Goal: Task Accomplishment & Management: Manage account settings

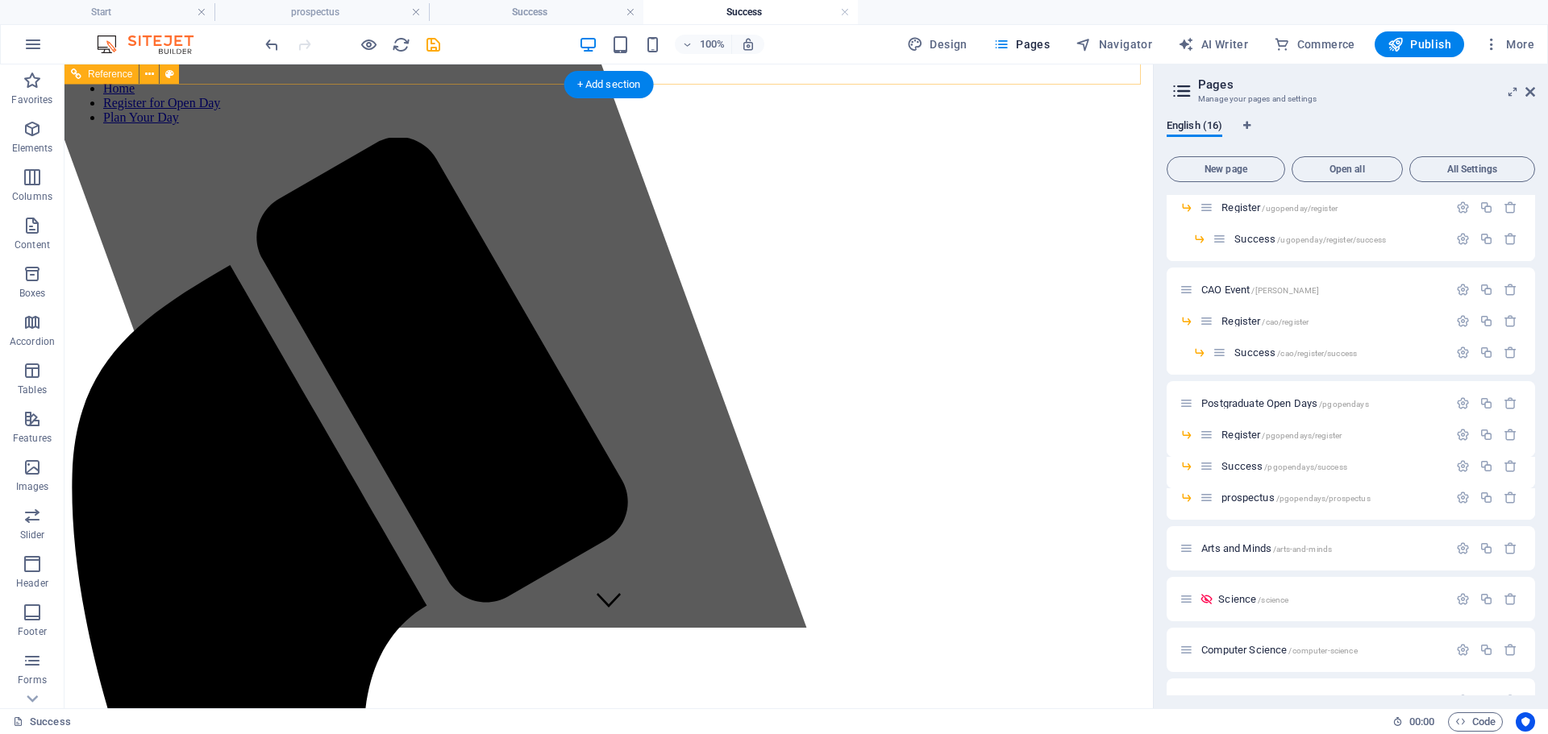
scroll to position [81, 0]
click at [1326, 471] on span "/pgopendays/success" at bounding box center [1305, 467] width 83 height 9
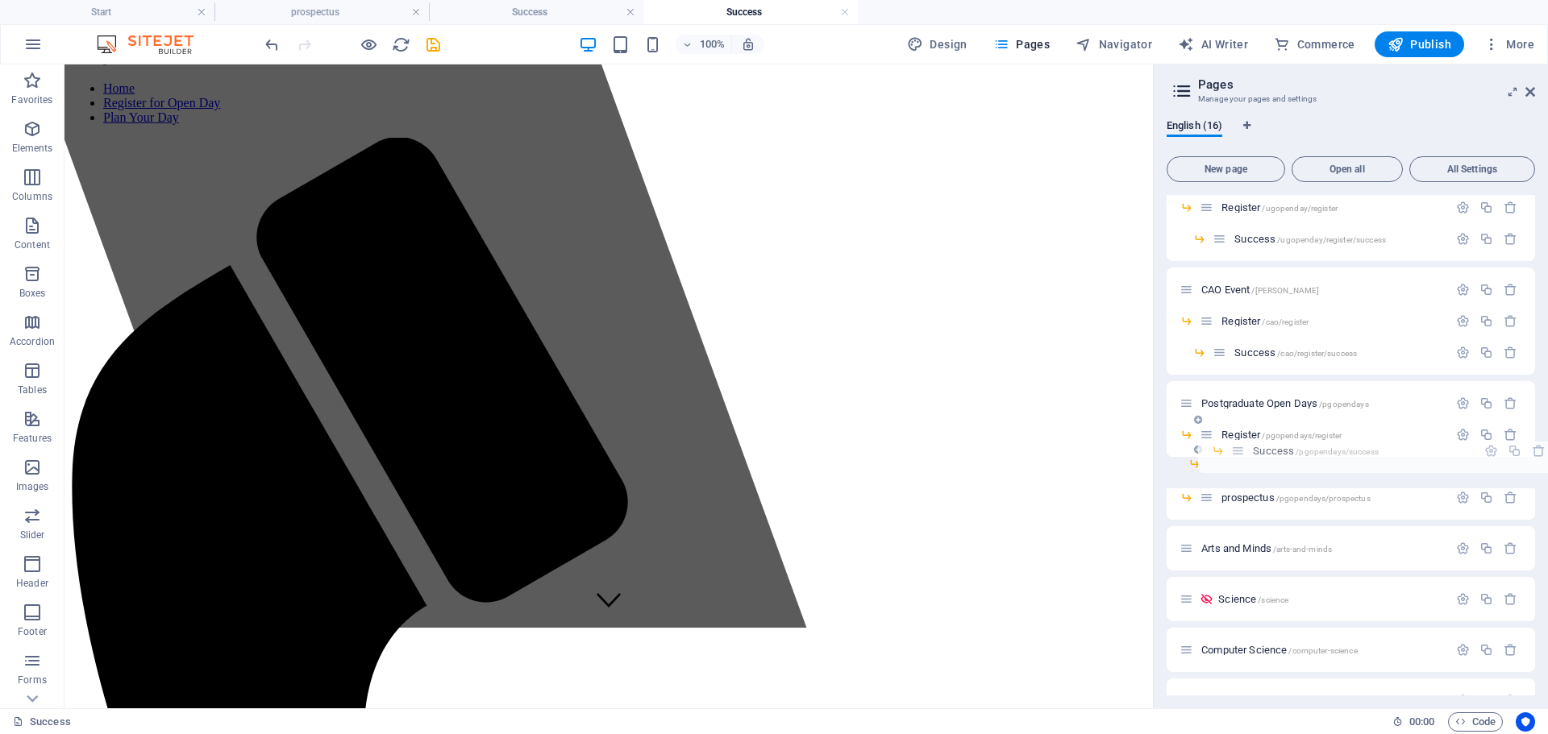
drag, startPoint x: 1207, startPoint y: 472, endPoint x: 1244, endPoint y: 456, distance: 39.4
click at [1244, 456] on div "Start / Undergraduate Open Day /ugopenday Register /ugopenday/register Success …" at bounding box center [1350, 413] width 368 height 620
click at [1298, 464] on span "/pgopendays/success" at bounding box center [1318, 467] width 83 height 9
click at [1456, 471] on icon "button" at bounding box center [1463, 466] width 14 height 14
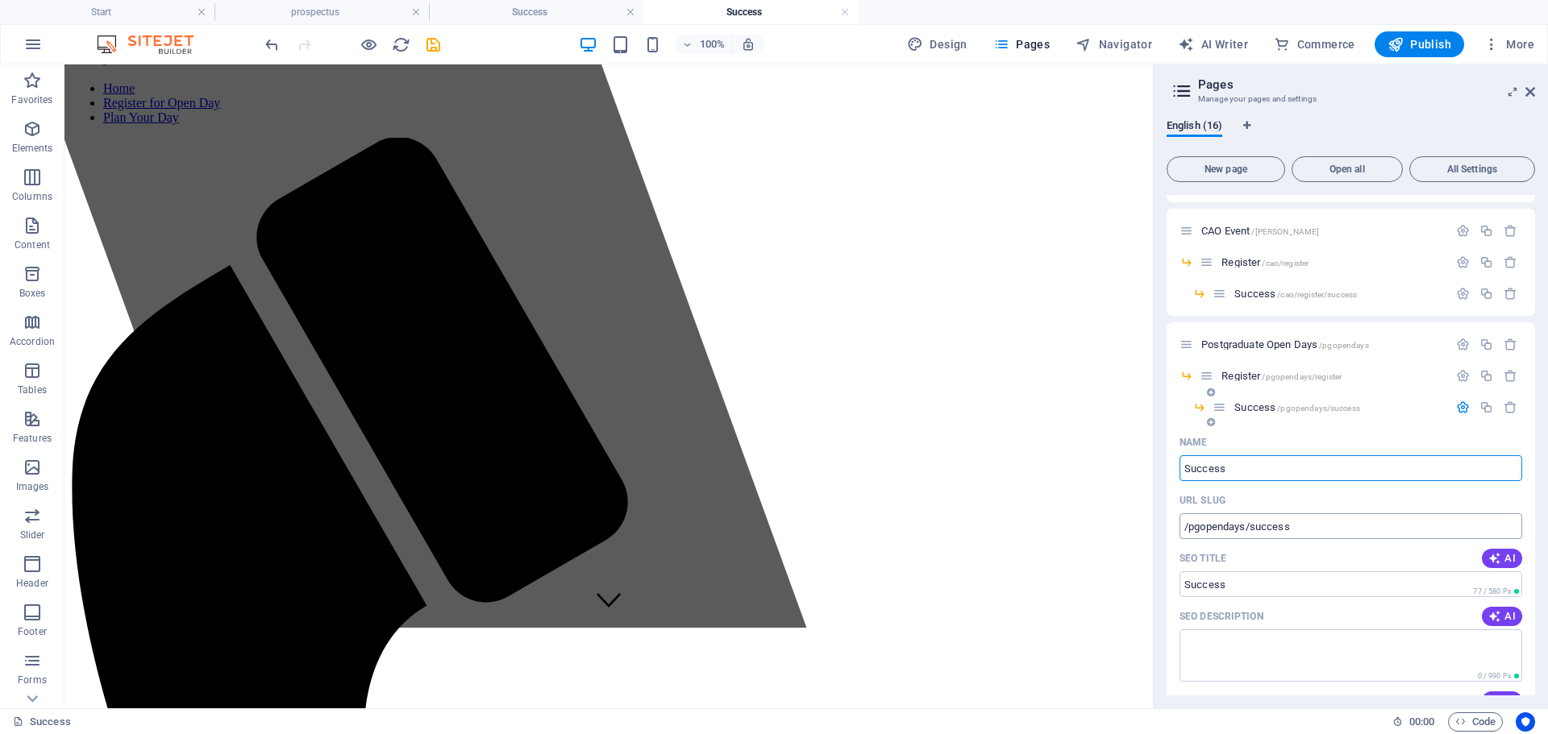
scroll to position [172, 0]
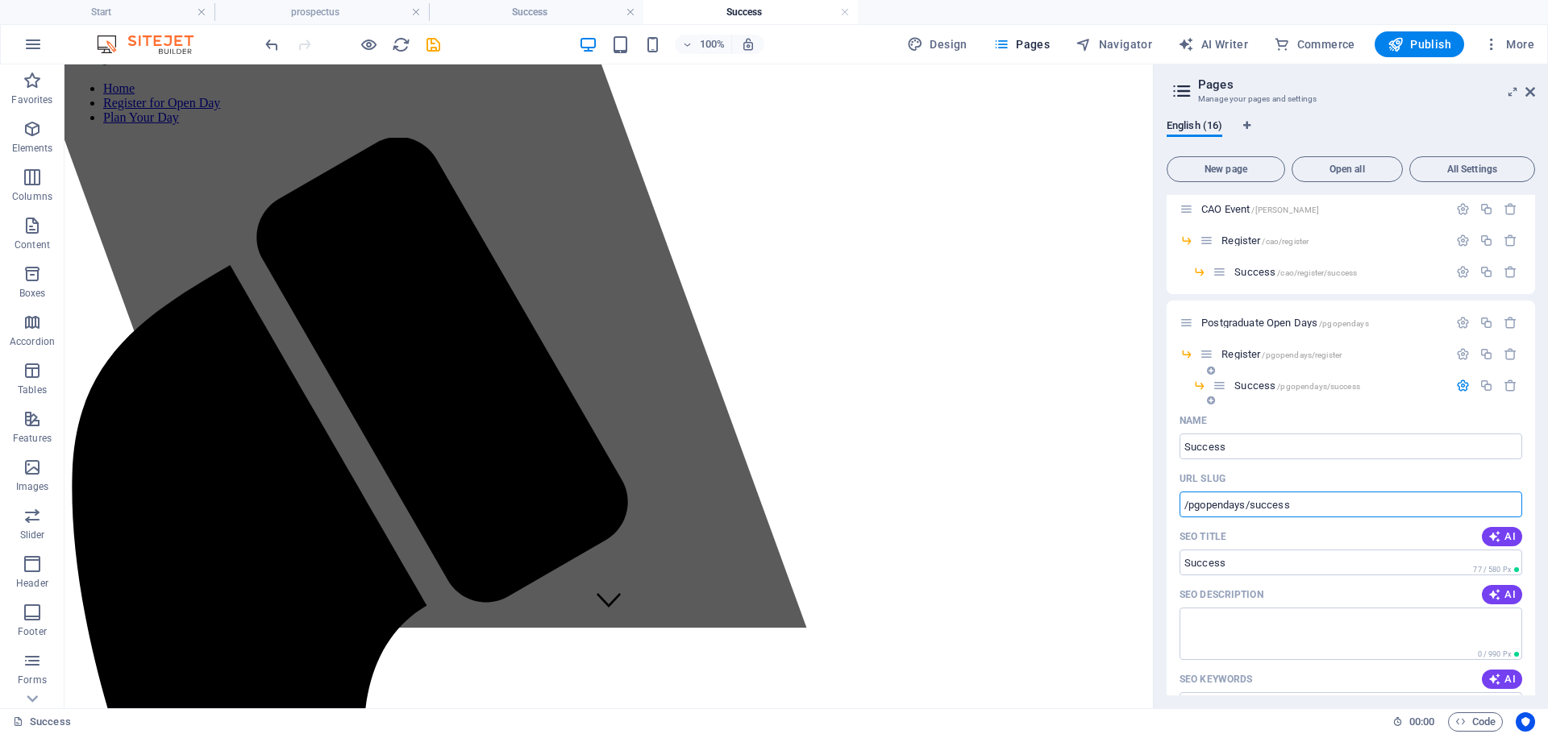
click at [1251, 505] on input "/pgopendays/success" at bounding box center [1350, 505] width 343 height 26
type input "/pgopendays/register/success"
click at [431, 48] on icon "save" at bounding box center [433, 44] width 19 height 19
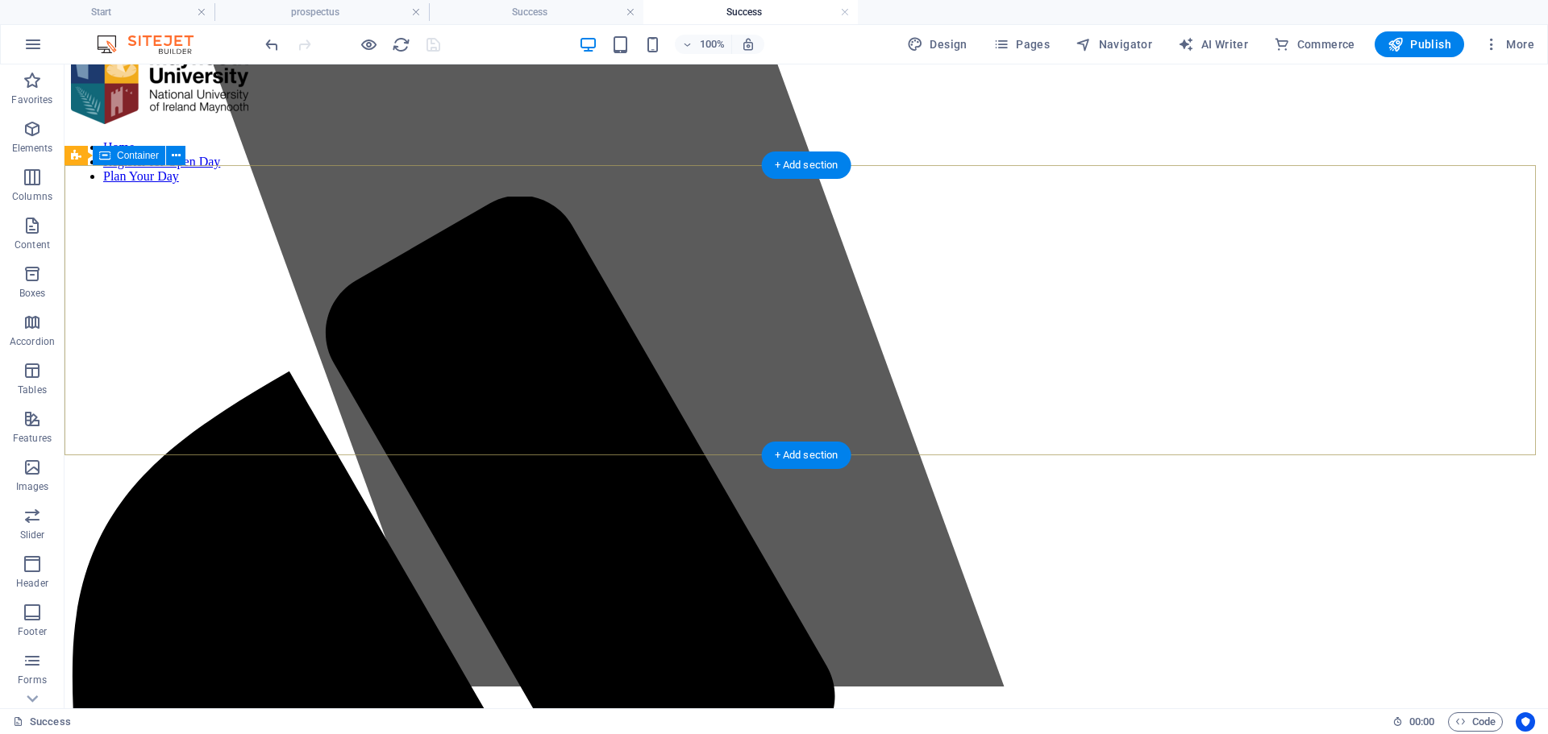
scroll to position [0, 0]
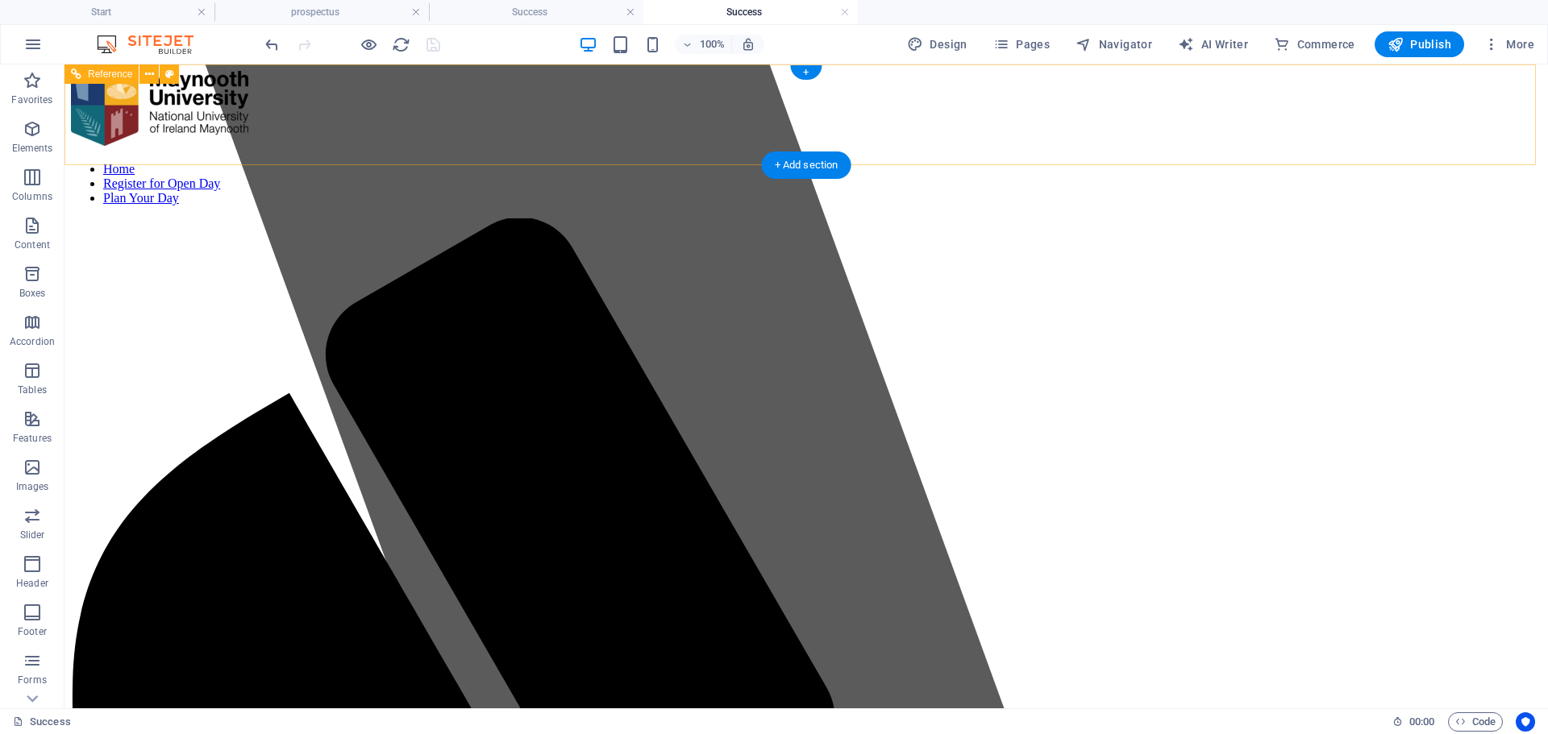
click at [928, 162] on nav "Home Register for Open Day Plan Your Day" at bounding box center [806, 184] width 1470 height 44
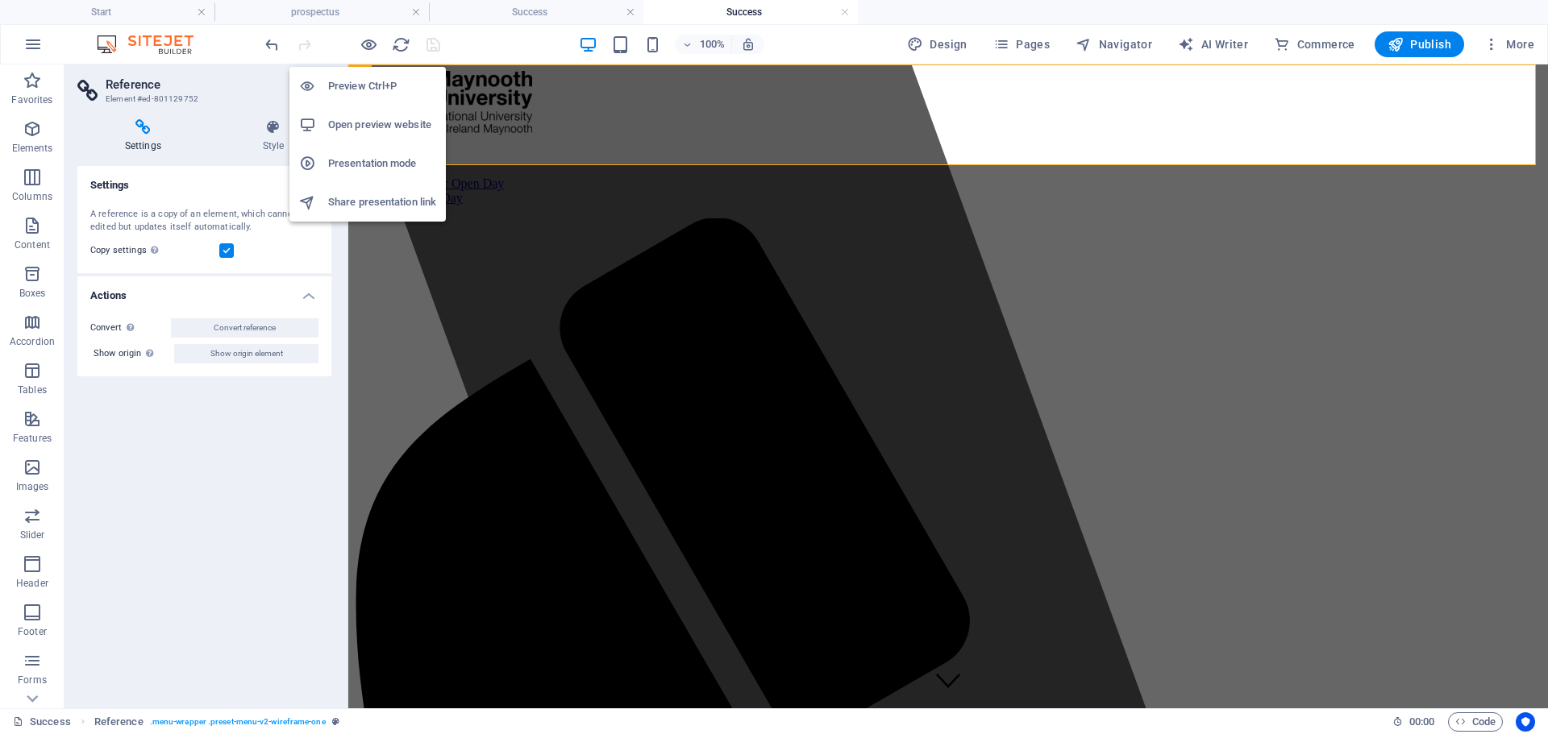
click at [366, 129] on h6 "Open preview website" at bounding box center [382, 124] width 108 height 19
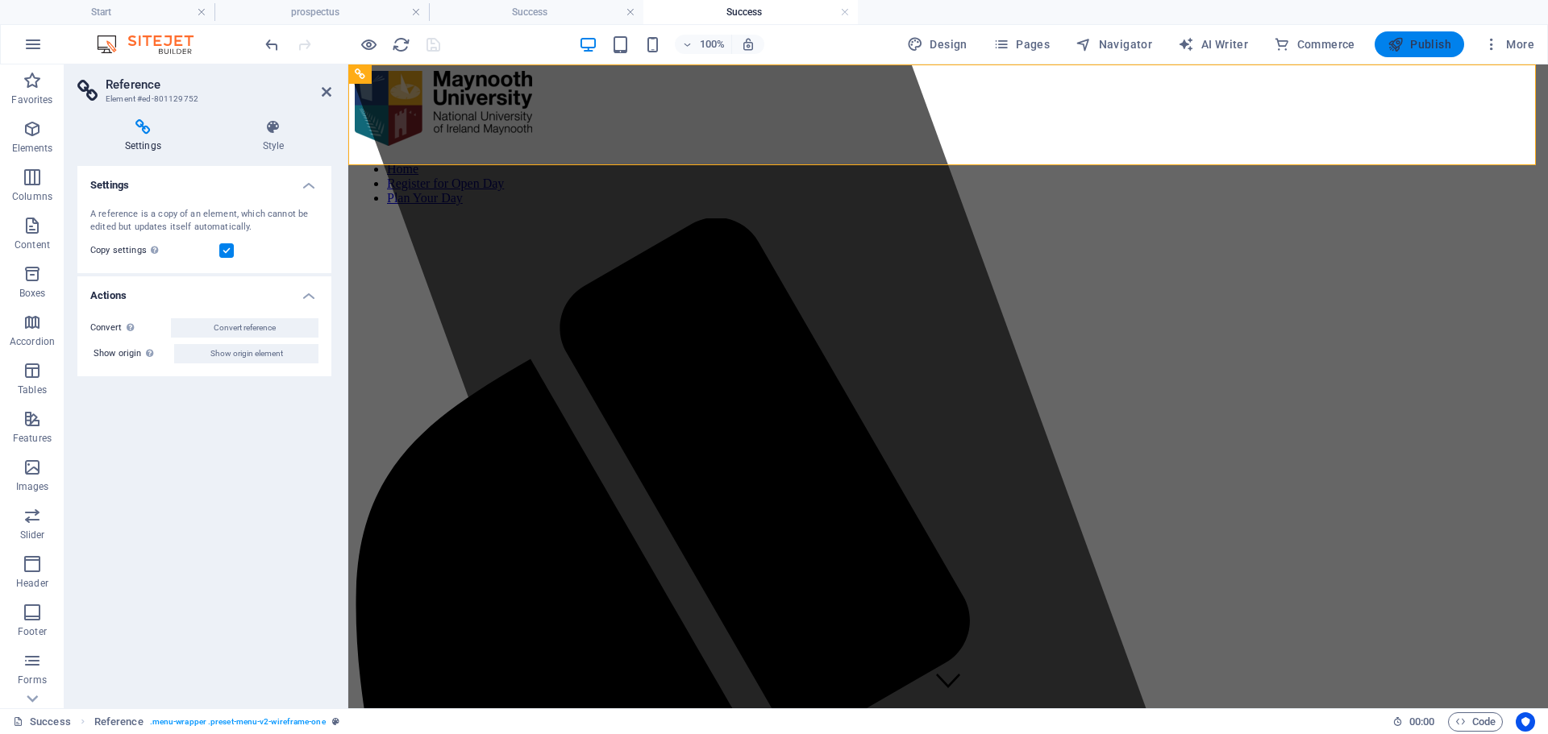
click at [1400, 52] on icon "button" at bounding box center [1395, 44] width 16 height 16
